Goal: Task Accomplishment & Management: Manage account settings

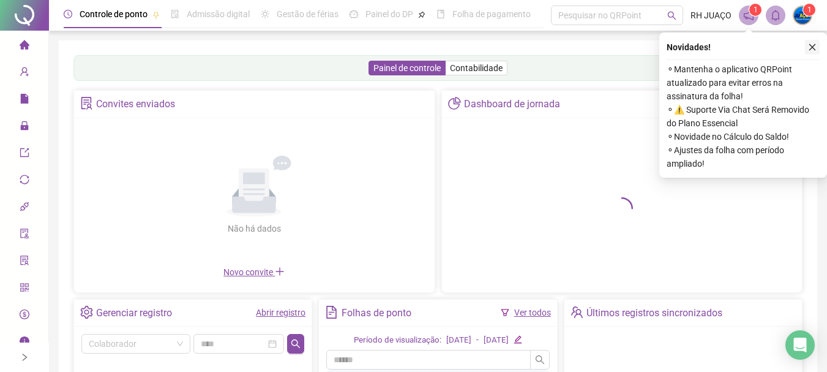
click at [810, 47] on icon "close" at bounding box center [812, 47] width 9 height 9
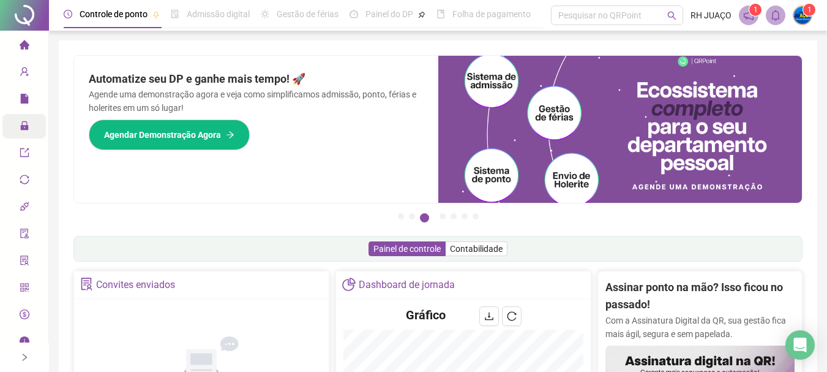
click at [21, 129] on icon "lock" at bounding box center [24, 125] width 8 height 9
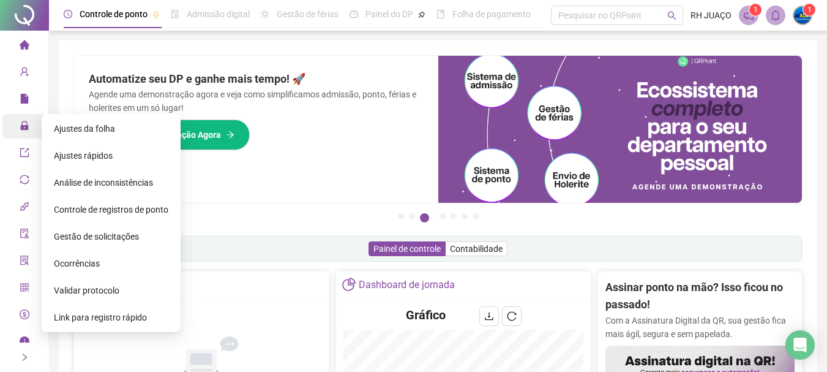
click at [96, 126] on span "Ajustes da folha" at bounding box center [84, 129] width 61 height 10
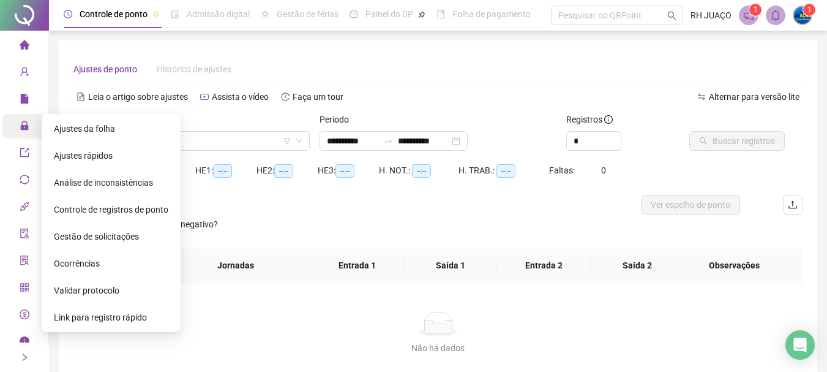
type input "**********"
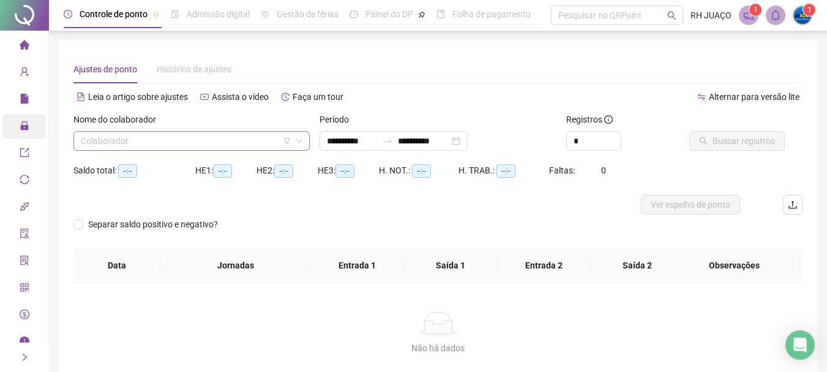
click at [197, 141] on input "search" at bounding box center [186, 141] width 211 height 18
click at [176, 143] on input "search" at bounding box center [186, 141] width 211 height 18
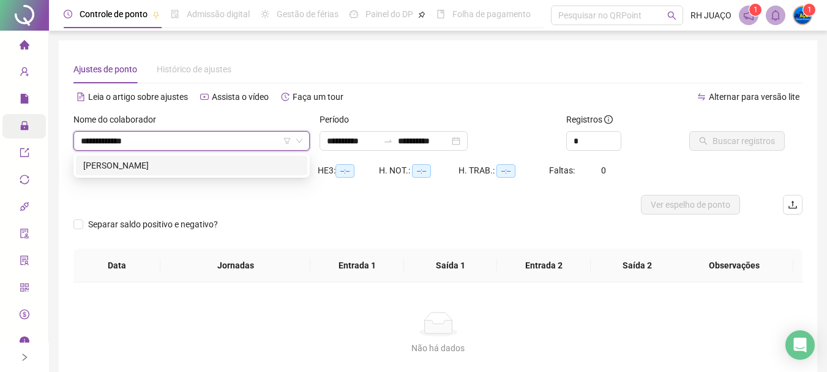
type input "**********"
click at [246, 165] on div "[PERSON_NAME]" at bounding box center [191, 165] width 217 height 13
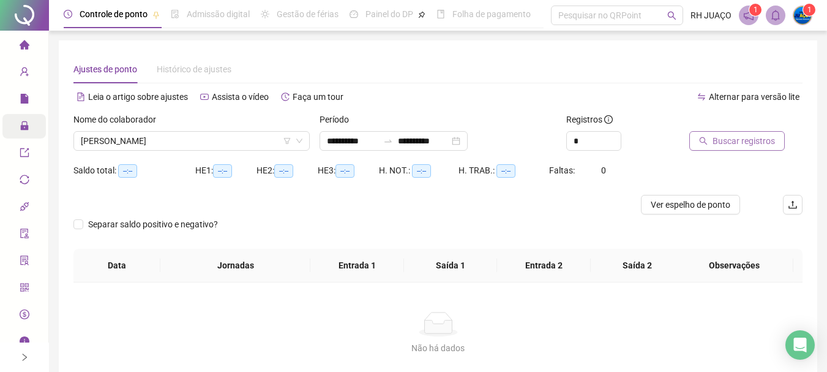
click at [699, 141] on icon "search" at bounding box center [703, 141] width 9 height 9
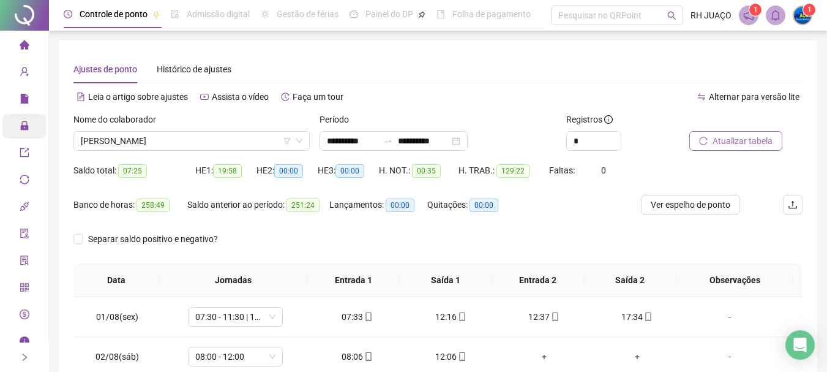
click at [683, 128] on div "Registros *" at bounding box center [623, 137] width 123 height 48
click at [260, 147] on span "[PERSON_NAME]" at bounding box center [192, 141] width 222 height 18
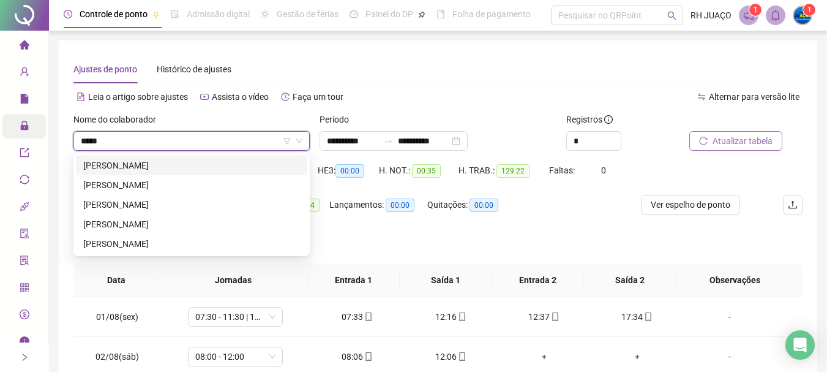
type input "******"
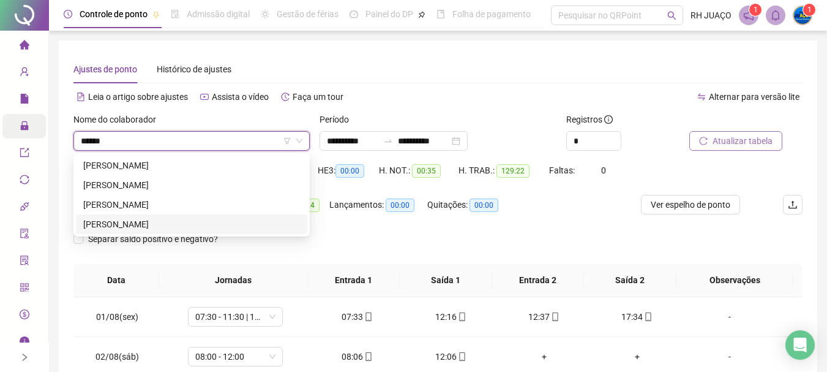
click at [156, 229] on div "[PERSON_NAME]" at bounding box center [191, 223] width 217 height 13
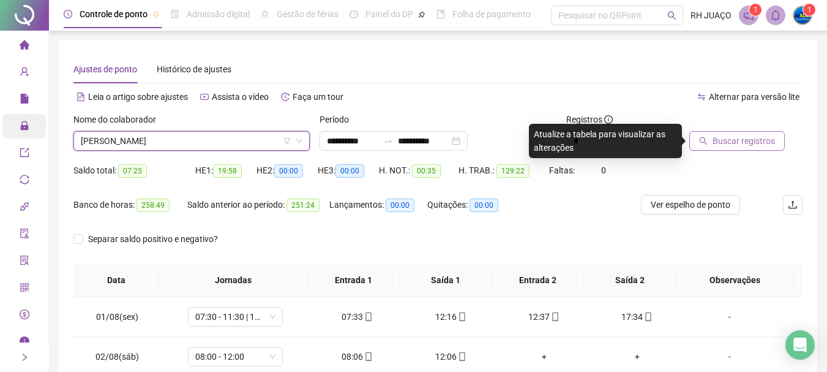
click at [703, 137] on icon "search" at bounding box center [704, 141] width 8 height 8
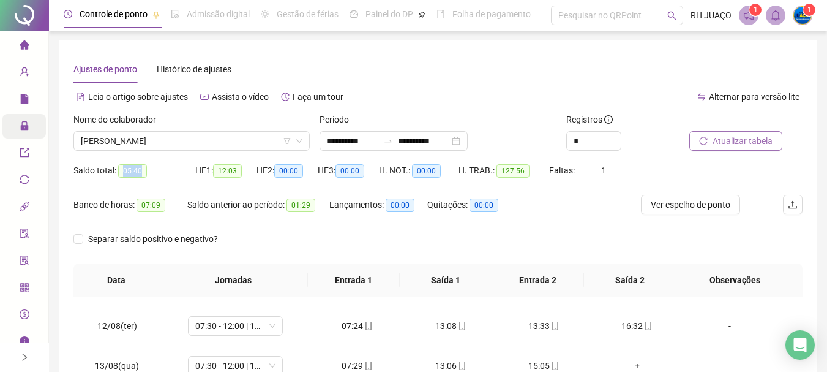
drag, startPoint x: 121, startPoint y: 173, endPoint x: 164, endPoint y: 167, distance: 43.3
click at [163, 167] on div "Saldo total: 05:40" at bounding box center [134, 171] width 122 height 14
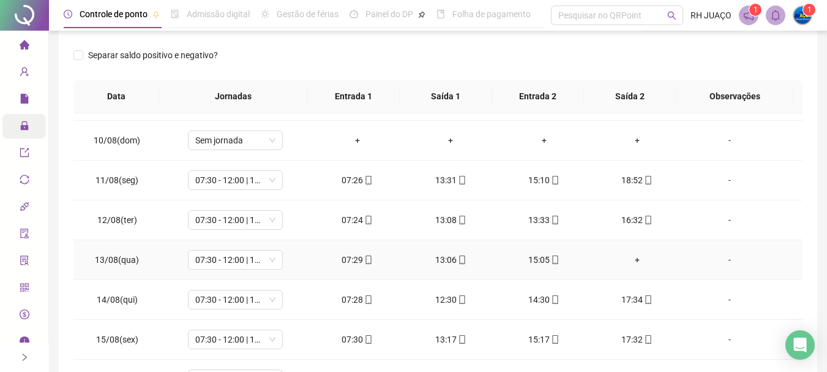
scroll to position [412, 0]
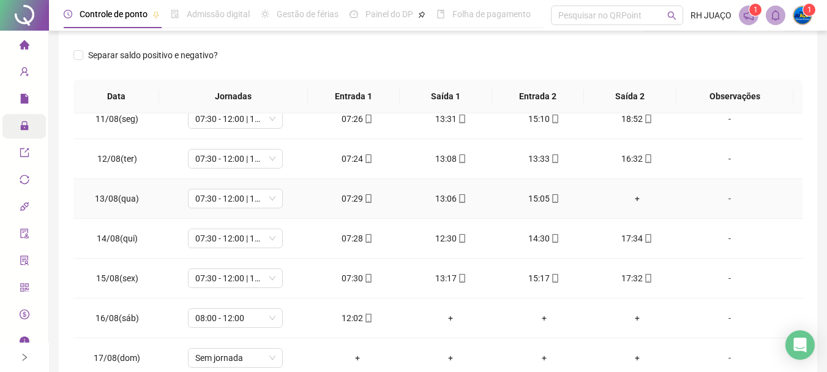
click at [631, 193] on div "+" at bounding box center [637, 198] width 73 height 13
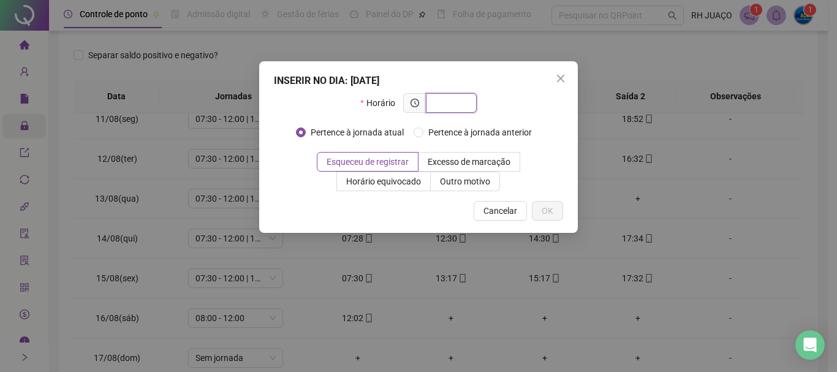
click at [459, 105] on input "text" at bounding box center [450, 102] width 34 height 13
click at [558, 79] on icon "close" at bounding box center [561, 78] width 10 height 10
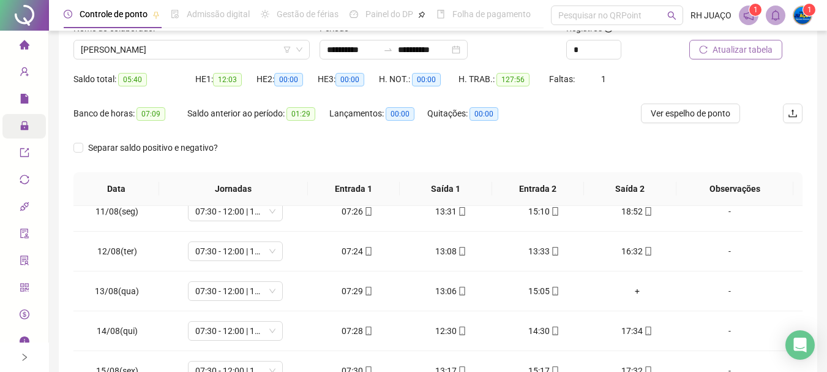
scroll to position [70, 0]
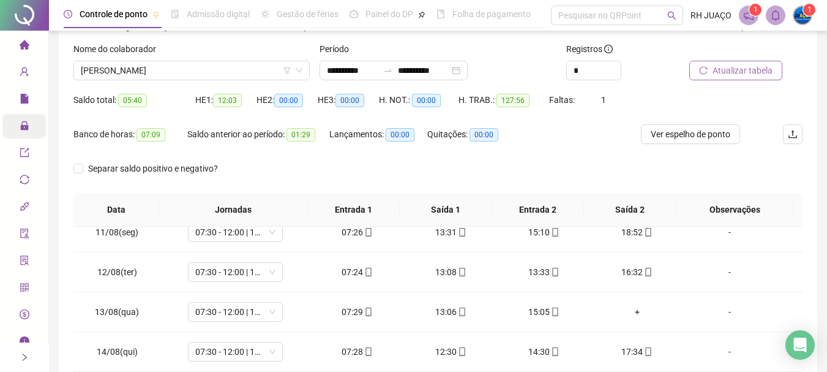
click at [728, 67] on span "Atualizar tabela" at bounding box center [743, 70] width 60 height 13
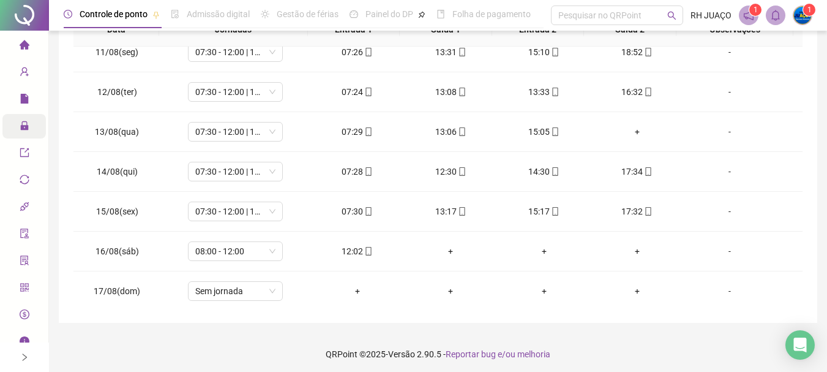
scroll to position [254, 0]
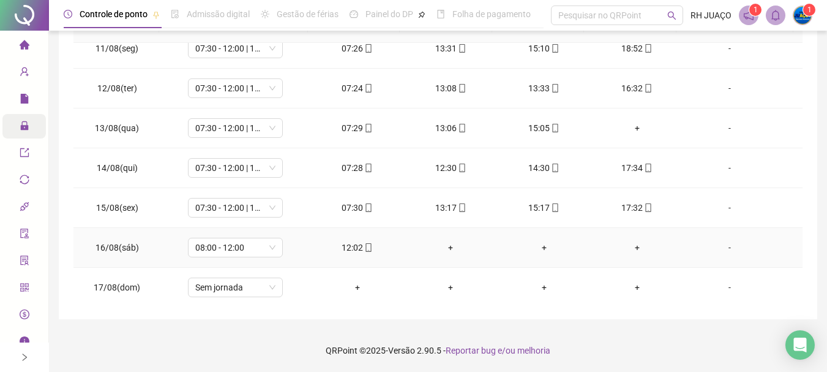
click at [445, 248] on div "+" at bounding box center [450, 247] width 73 height 13
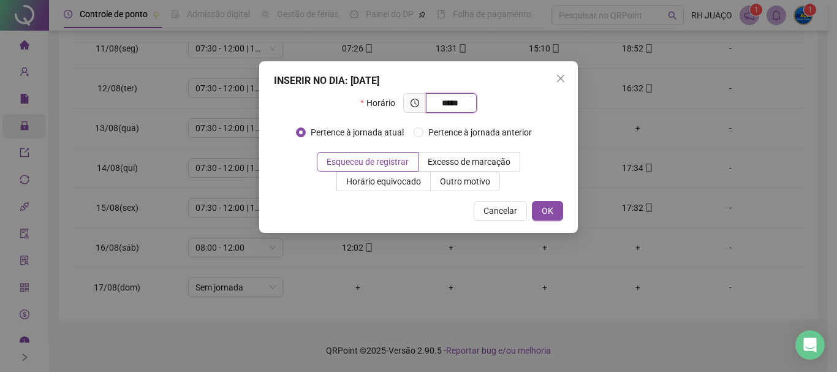
type input "*****"
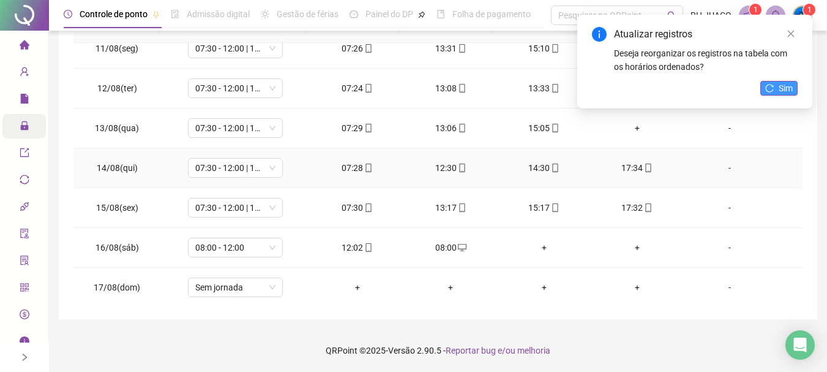
click at [789, 88] on span "Sim" at bounding box center [786, 87] width 14 height 13
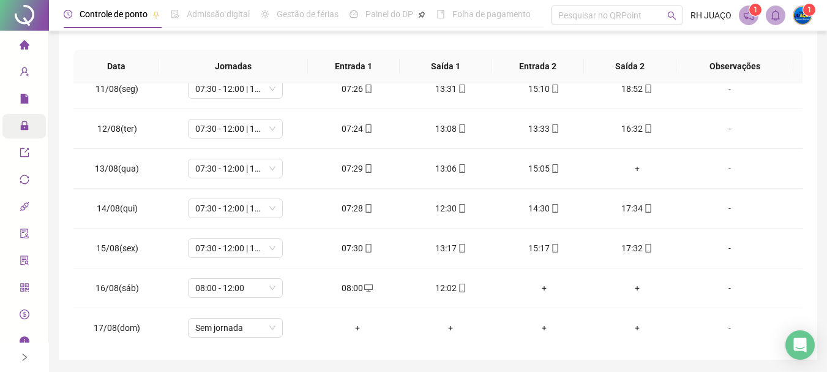
scroll to position [193, 0]
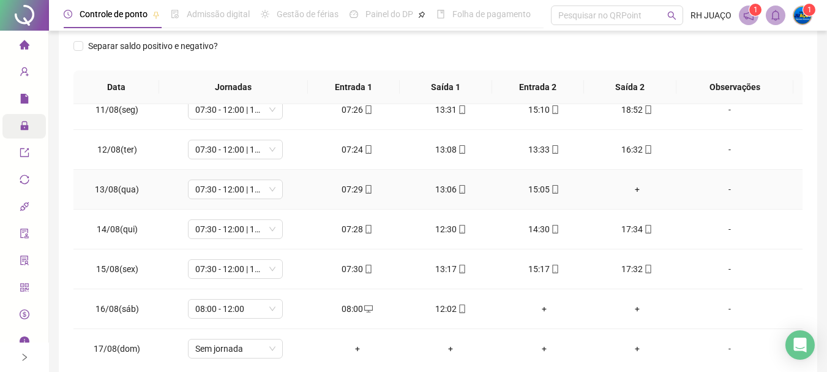
click at [632, 188] on div "+" at bounding box center [637, 189] width 73 height 13
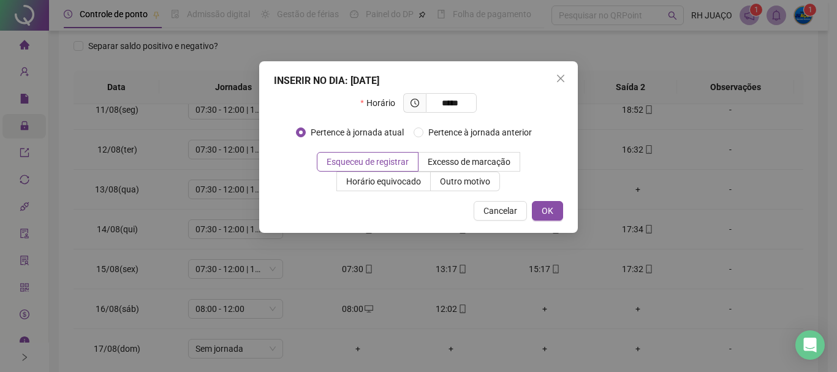
type input "*****"
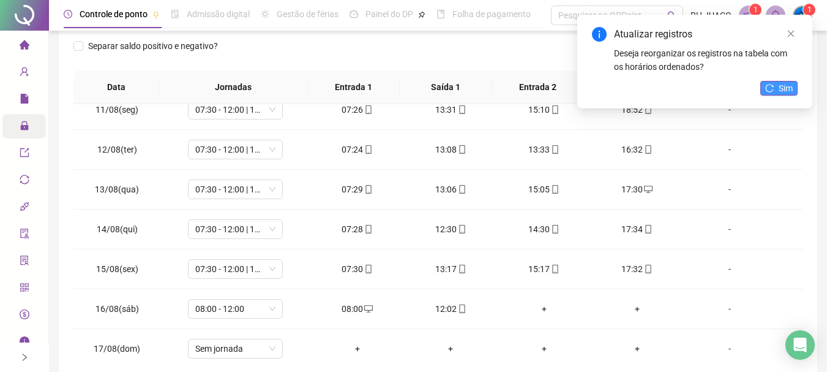
click at [782, 86] on span "Sim" at bounding box center [786, 87] width 14 height 13
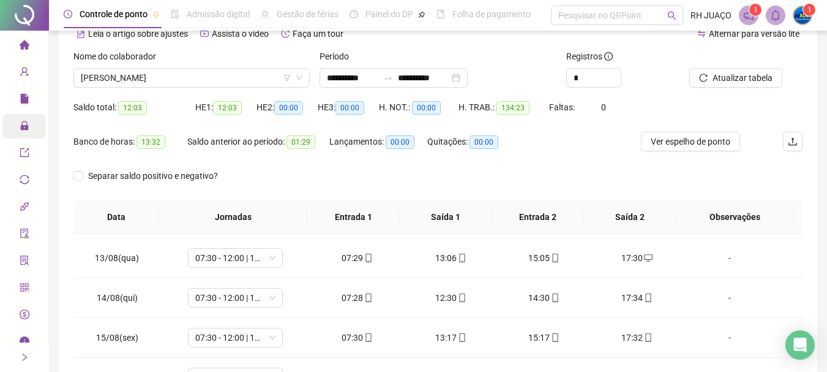
scroll to position [9, 0]
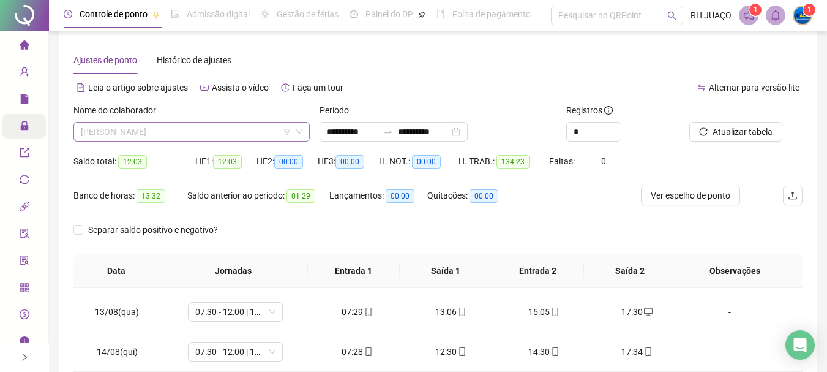
click at [235, 138] on span "[PERSON_NAME]" at bounding box center [192, 131] width 222 height 18
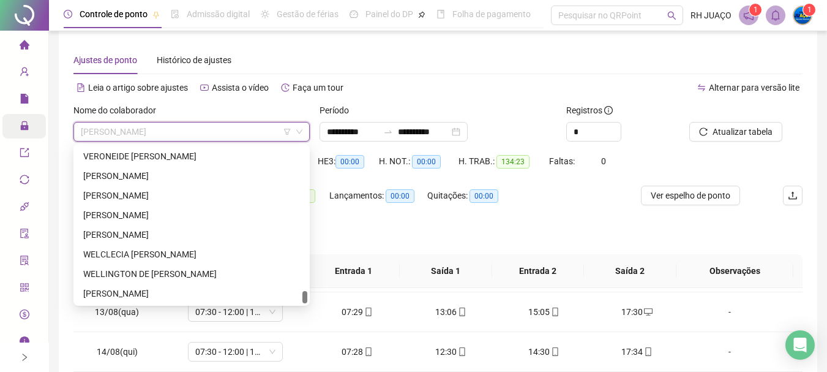
scroll to position [2487, 0]
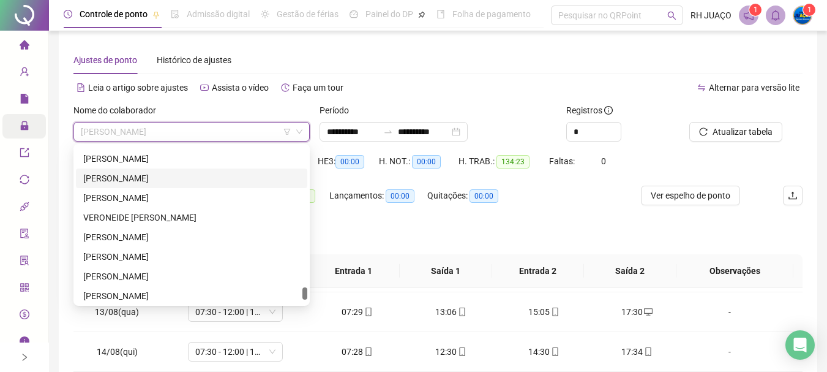
click at [224, 184] on div "[PERSON_NAME]" at bounding box center [191, 177] width 217 height 13
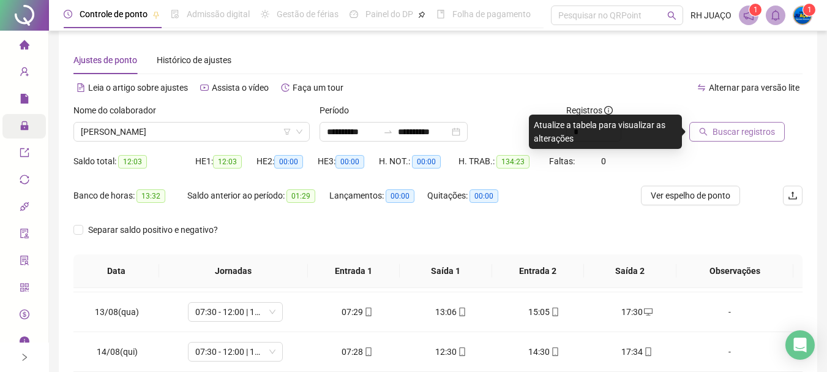
click at [721, 132] on span "Buscar registros" at bounding box center [744, 131] width 62 height 13
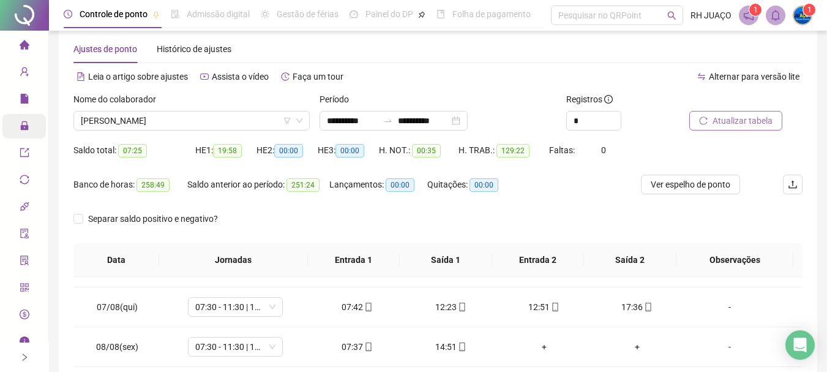
scroll to position [9, 0]
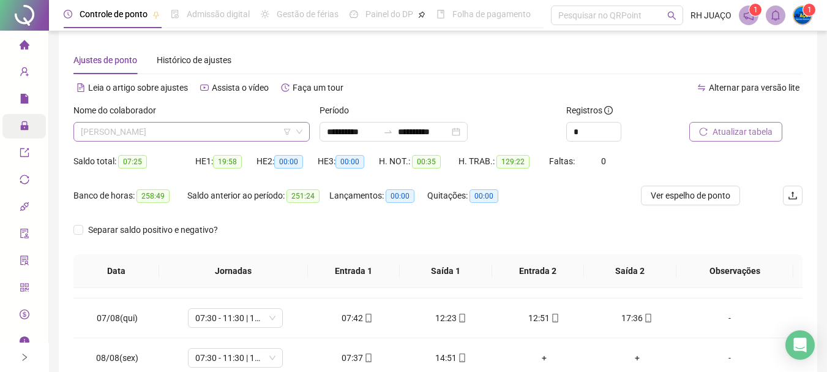
click at [251, 130] on span "[PERSON_NAME]" at bounding box center [192, 131] width 222 height 18
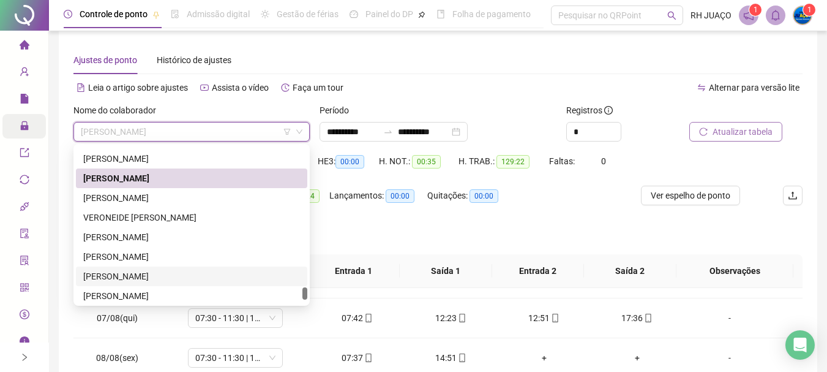
scroll to position [2425, 0]
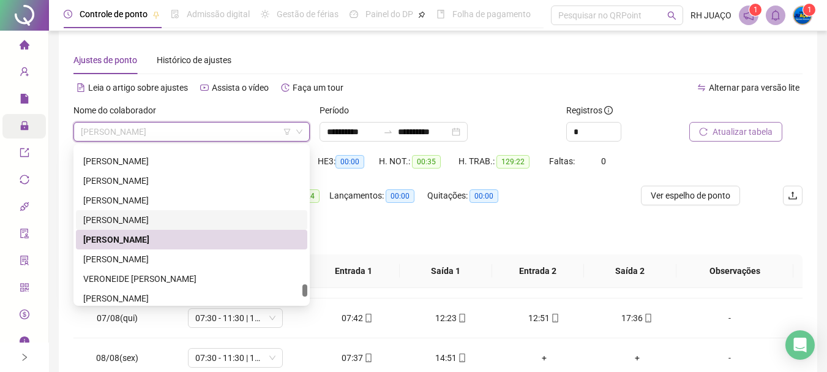
click at [154, 221] on div "[PERSON_NAME]" at bounding box center [191, 219] width 217 height 13
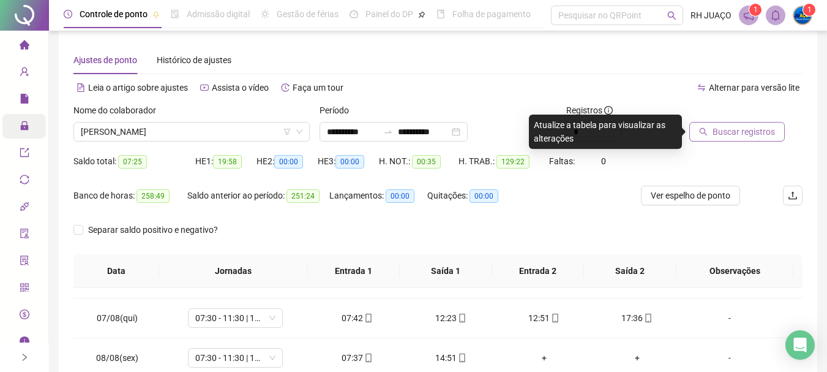
click at [750, 138] on span "Buscar registros" at bounding box center [744, 131] width 62 height 13
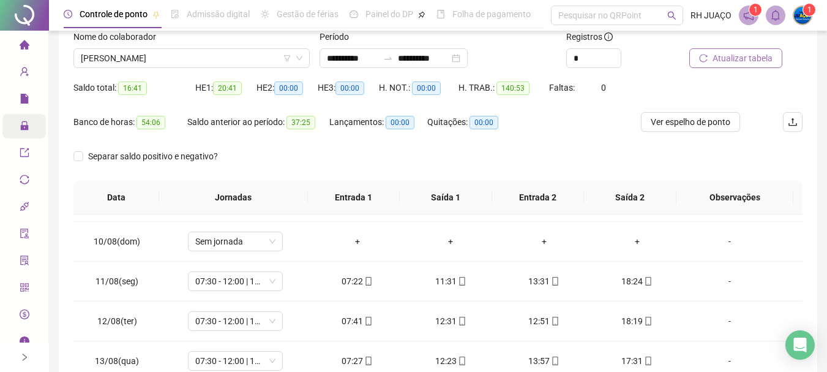
scroll to position [70, 0]
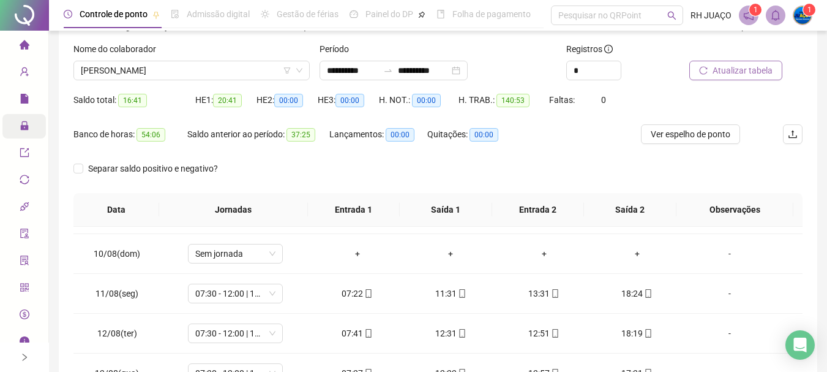
click at [746, 78] on button "Atualizar tabela" at bounding box center [736, 71] width 93 height 20
click at [243, 67] on span "[PERSON_NAME]" at bounding box center [192, 70] width 222 height 18
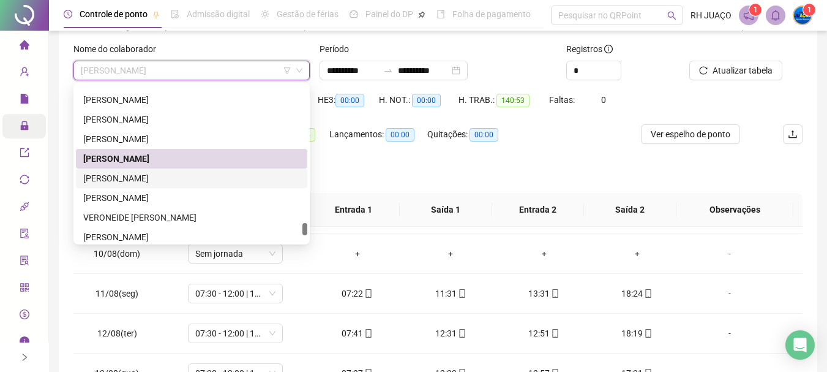
click at [239, 183] on div "[PERSON_NAME]" at bounding box center [191, 177] width 217 height 13
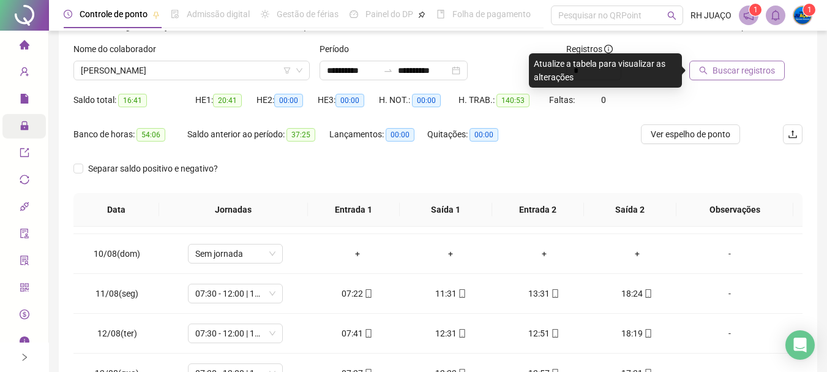
click at [729, 70] on span "Buscar registros" at bounding box center [744, 70] width 62 height 13
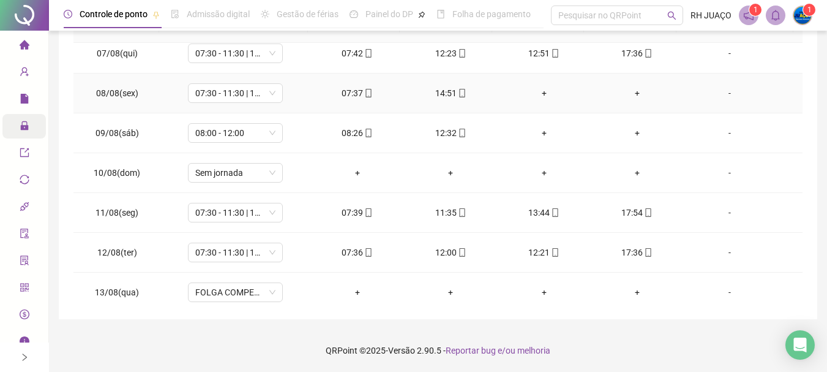
scroll to position [228, 0]
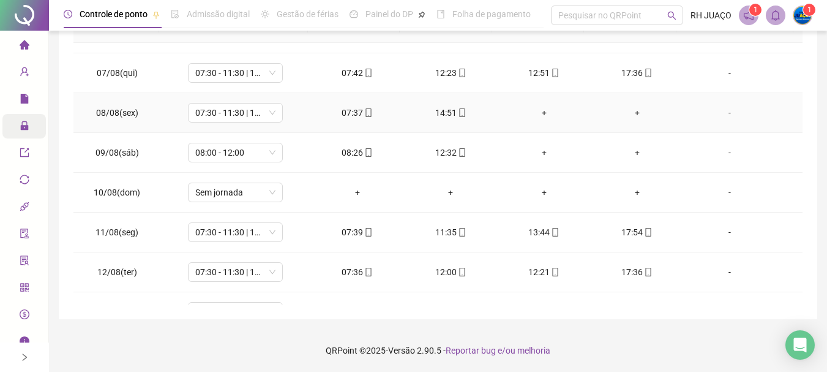
click at [540, 113] on div "+" at bounding box center [543, 112] width 73 height 13
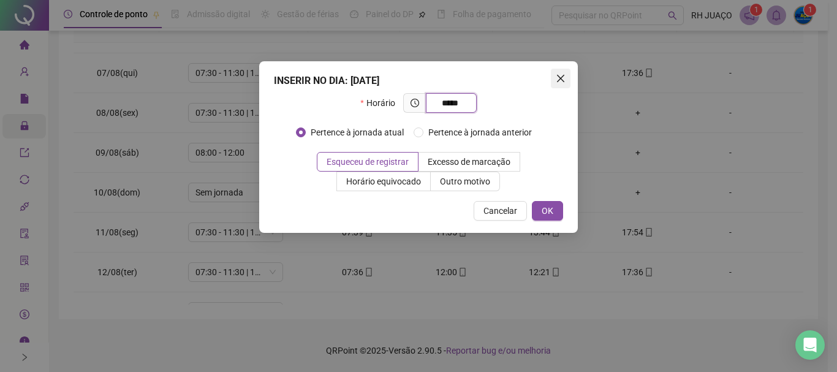
type input "*****"
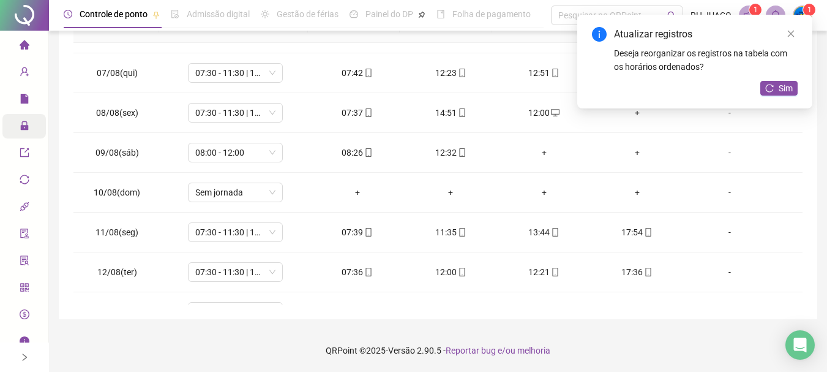
click at [631, 108] on div "Atualizar registros Deseja reorganizar os registros na tabela com os horários o…" at bounding box center [695, 62] width 235 height 94
click at [766, 85] on icon "reload" at bounding box center [770, 88] width 9 height 9
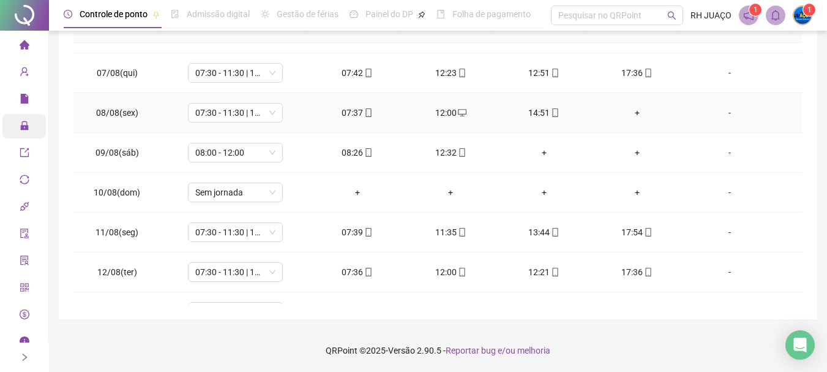
click at [630, 113] on div "+" at bounding box center [637, 112] width 73 height 13
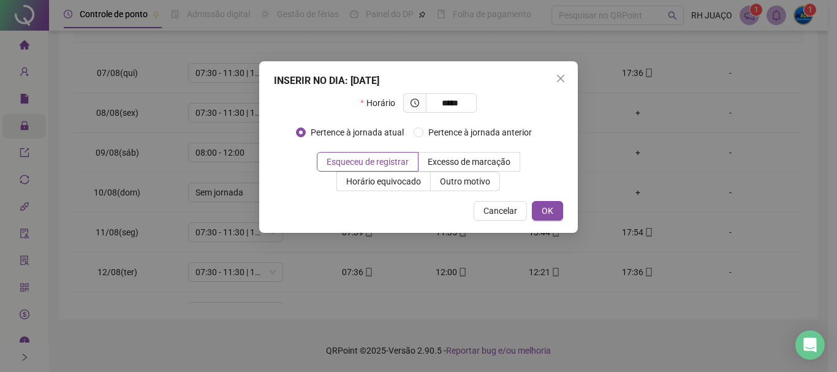
type input "*****"
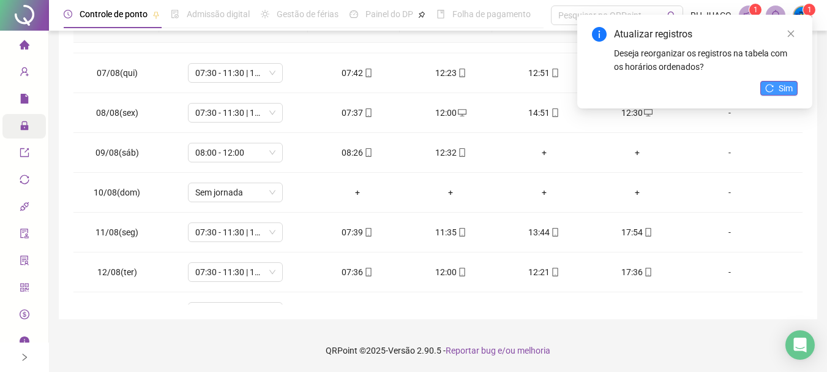
click at [789, 88] on span "Sim" at bounding box center [786, 87] width 14 height 13
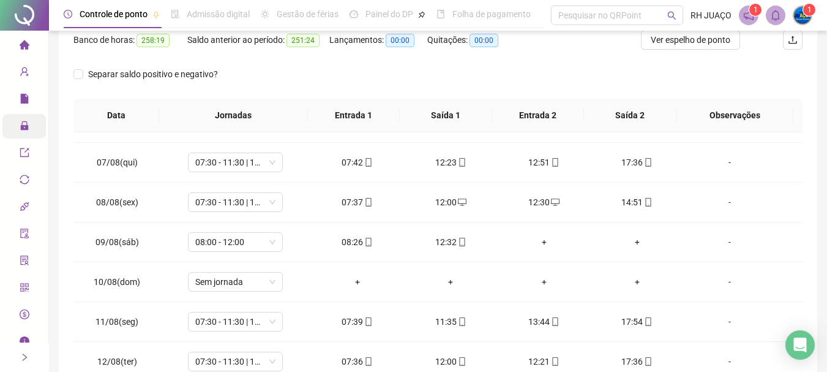
scroll to position [9, 0]
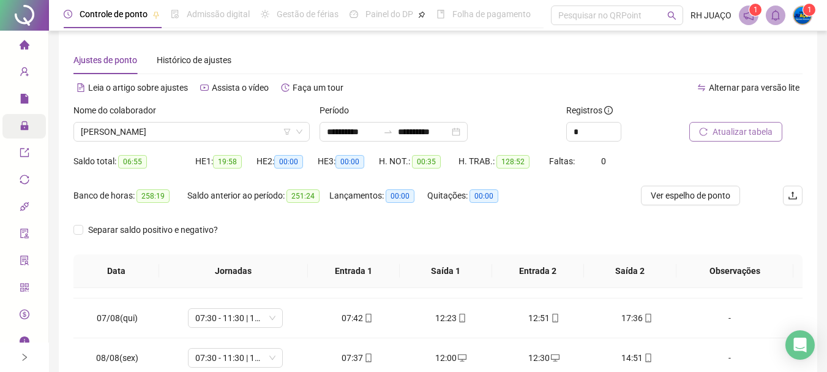
click at [720, 119] on div at bounding box center [731, 113] width 83 height 18
click at [706, 140] on button "Atualizar tabela" at bounding box center [736, 132] width 93 height 20
click at [753, 127] on span "Atualizar tabela" at bounding box center [743, 131] width 60 height 13
click at [731, 124] on button "Atualizar tabela" at bounding box center [736, 132] width 93 height 20
click at [729, 126] on span "Atualizar tabela" at bounding box center [743, 131] width 60 height 13
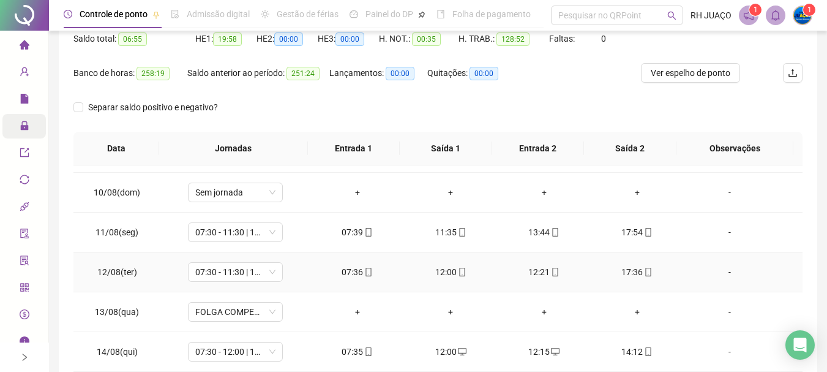
scroll to position [228, 0]
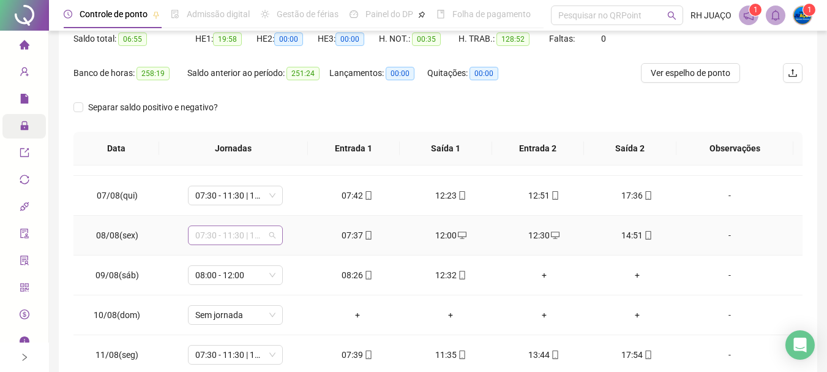
click at [270, 243] on span "07:30 - 11:30 | 13:30 - 17:30" at bounding box center [235, 235] width 80 height 18
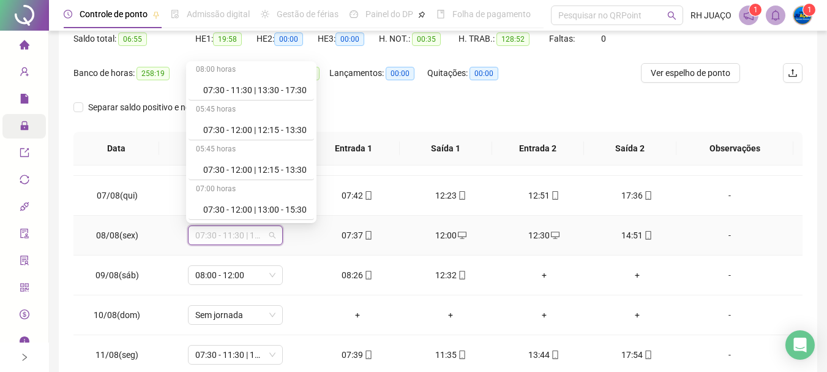
scroll to position [980, 0]
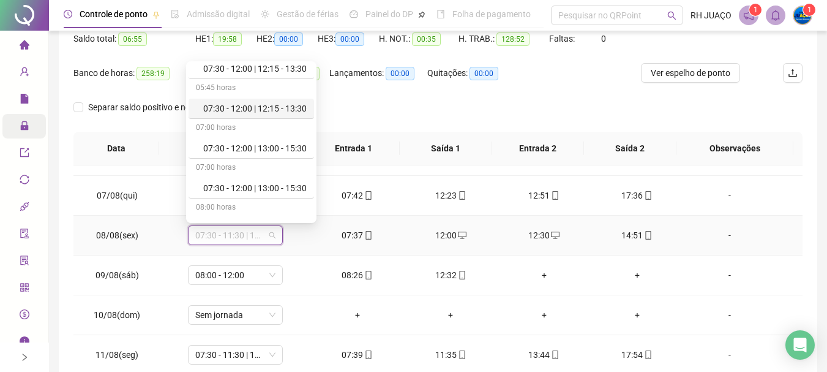
click at [298, 108] on div "07:30 - 12:00 | 12:15 - 13:30" at bounding box center [255, 108] width 104 height 13
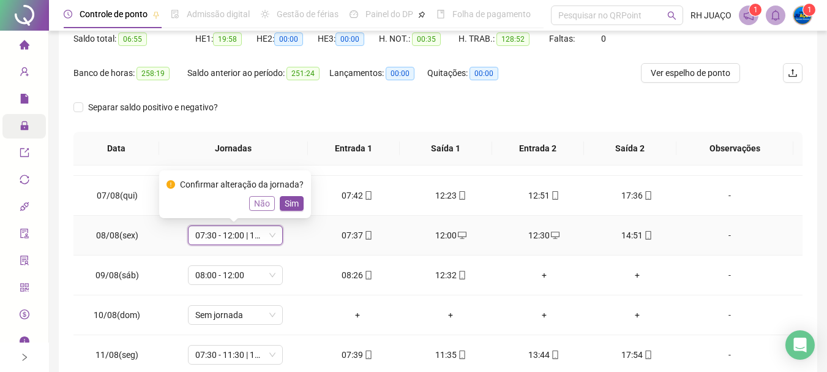
click at [262, 200] on span "Não" at bounding box center [262, 203] width 16 height 13
